Goal: Transaction & Acquisition: Subscribe to service/newsletter

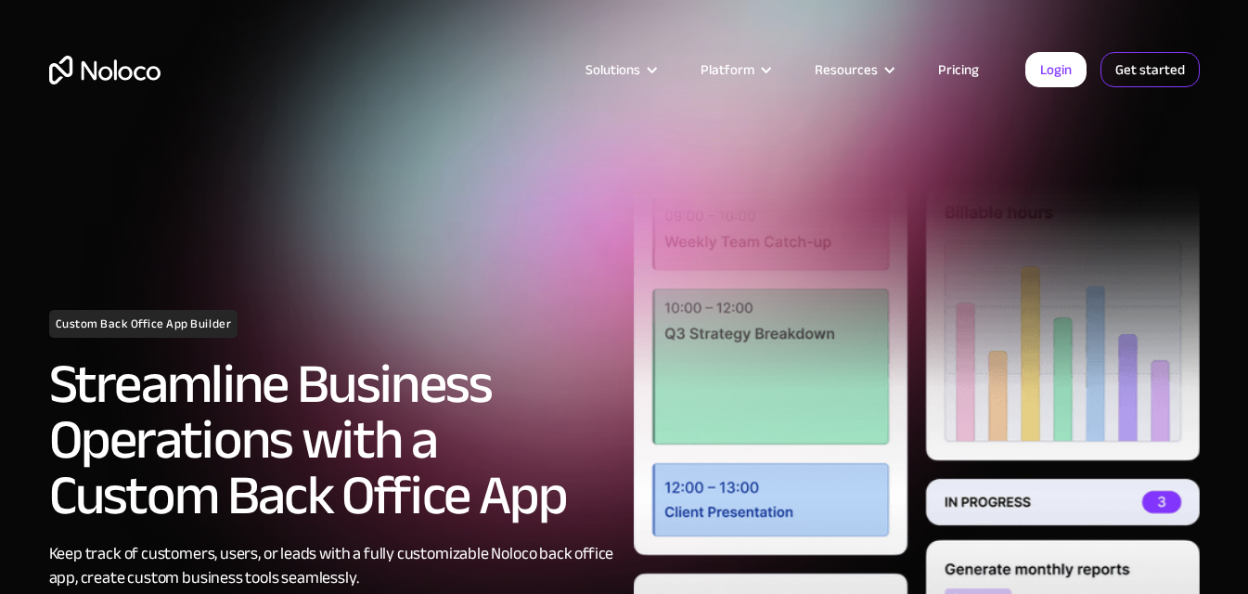
click at [1173, 63] on link "Get started" at bounding box center [1150, 69] width 99 height 35
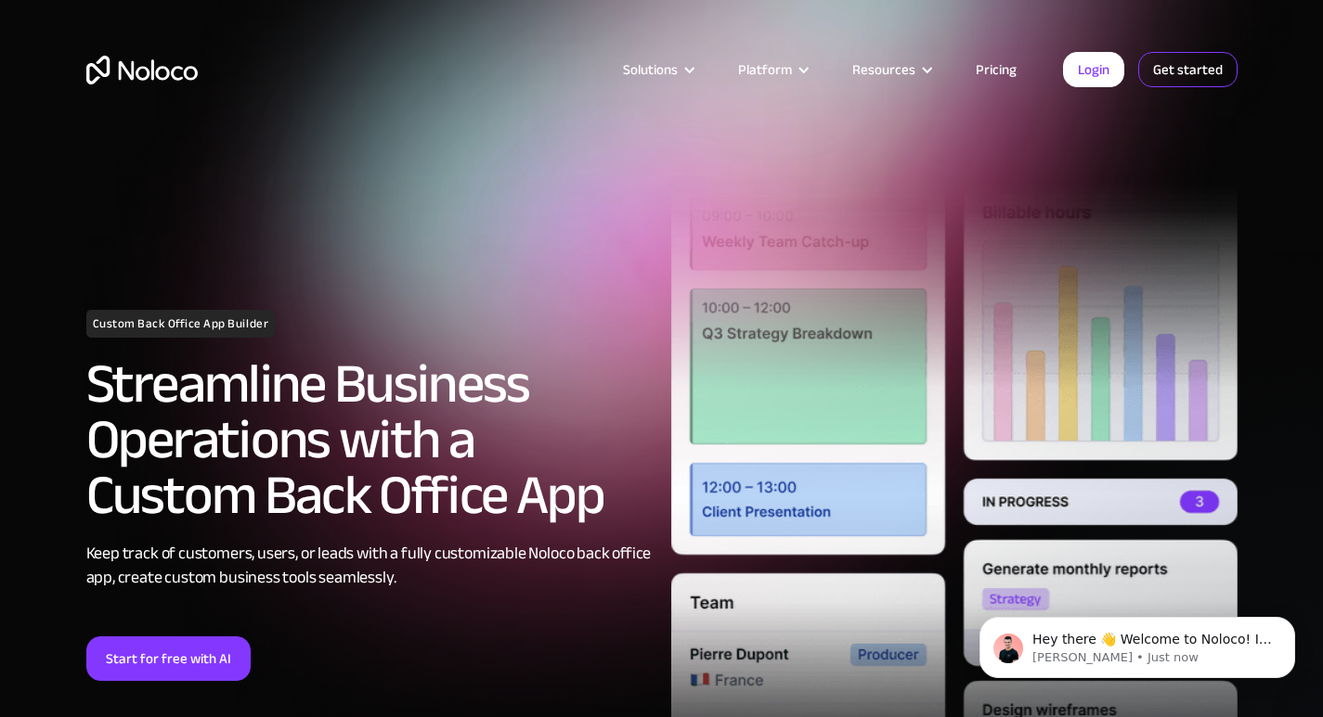
click at [1168, 74] on link "Get started" at bounding box center [1187, 69] width 99 height 35
click at [1203, 86] on link "Get started" at bounding box center [1187, 69] width 99 height 35
click at [1186, 73] on link "Get started" at bounding box center [1187, 69] width 99 height 35
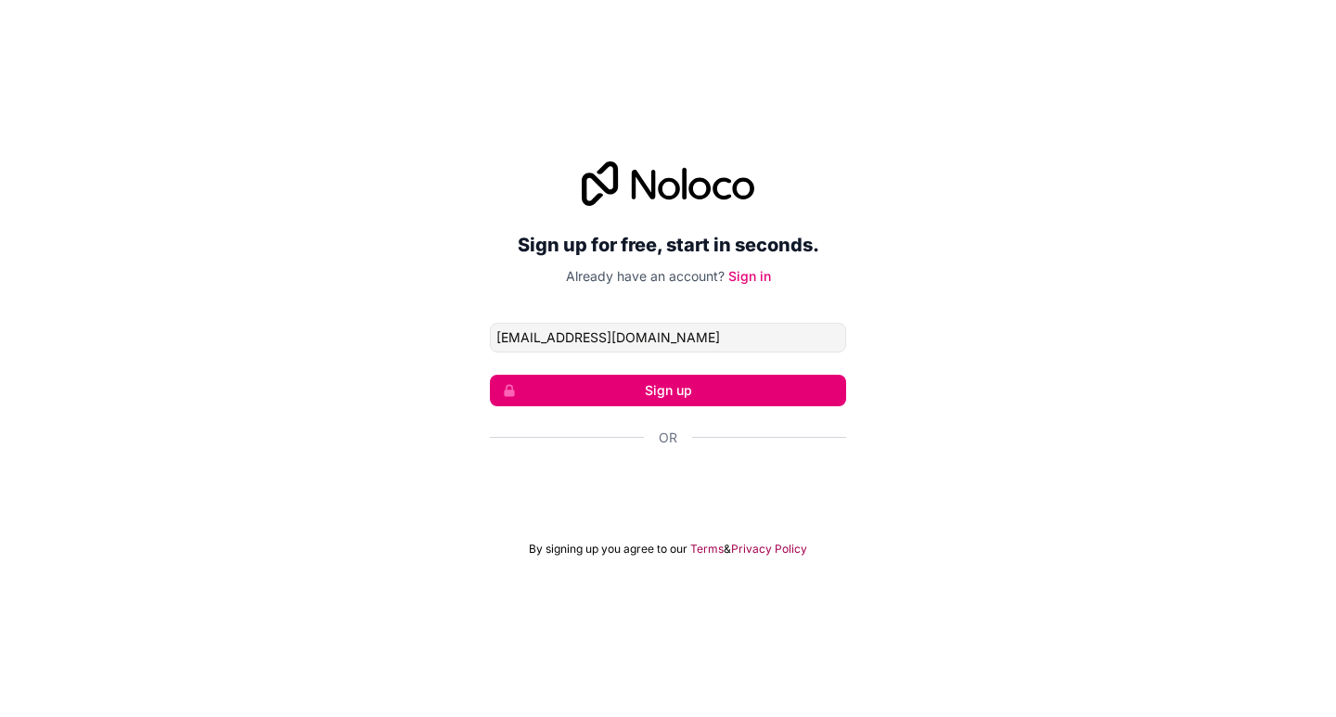
type input "[EMAIL_ADDRESS][DOMAIN_NAME]"
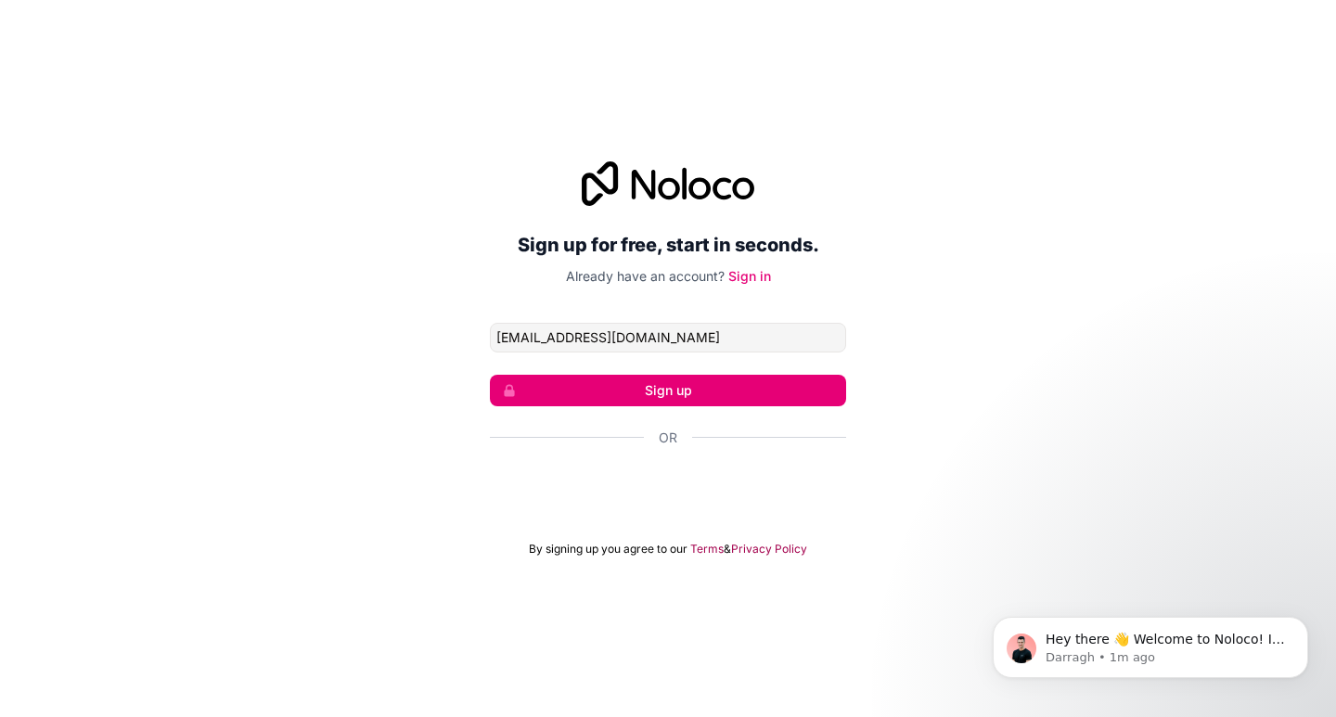
click button "Sign up" at bounding box center [668, 391] width 356 height 32
